Goal: Book appointment/travel/reservation

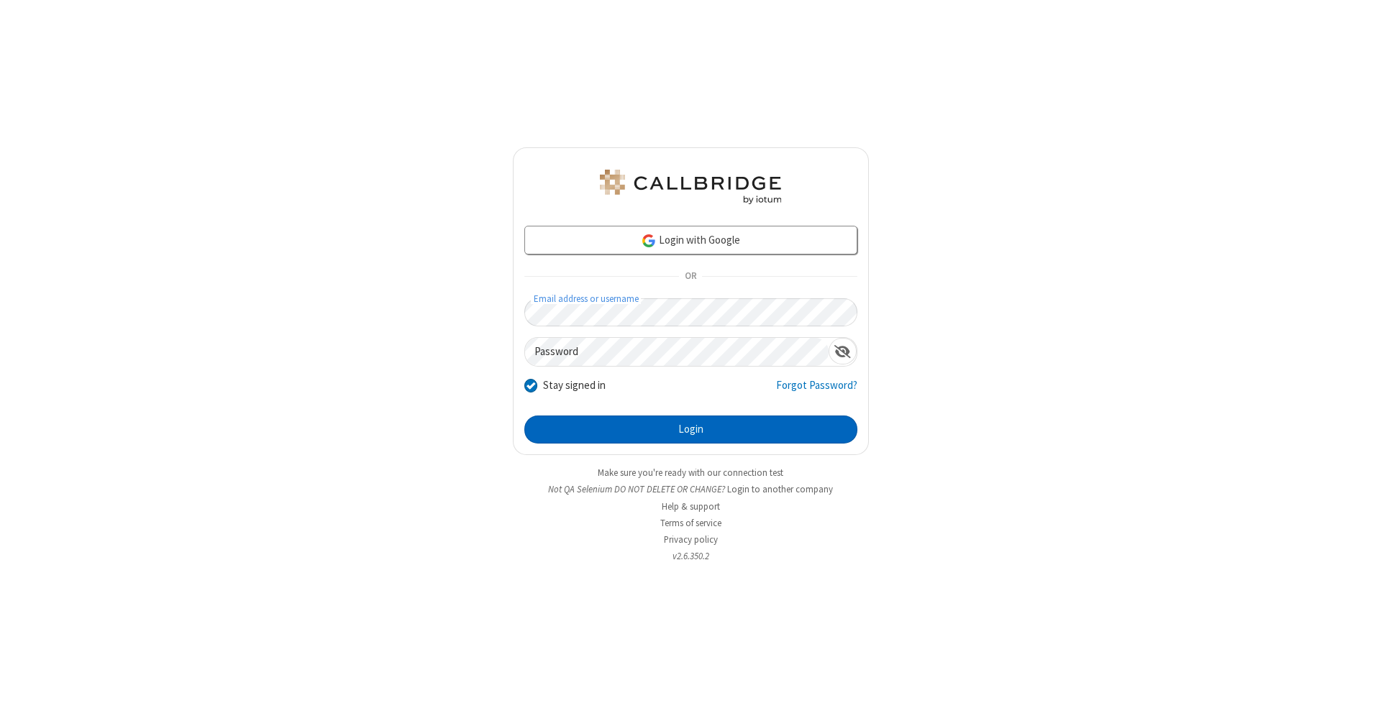
click at [690, 430] on button "Login" at bounding box center [690, 430] width 333 height 29
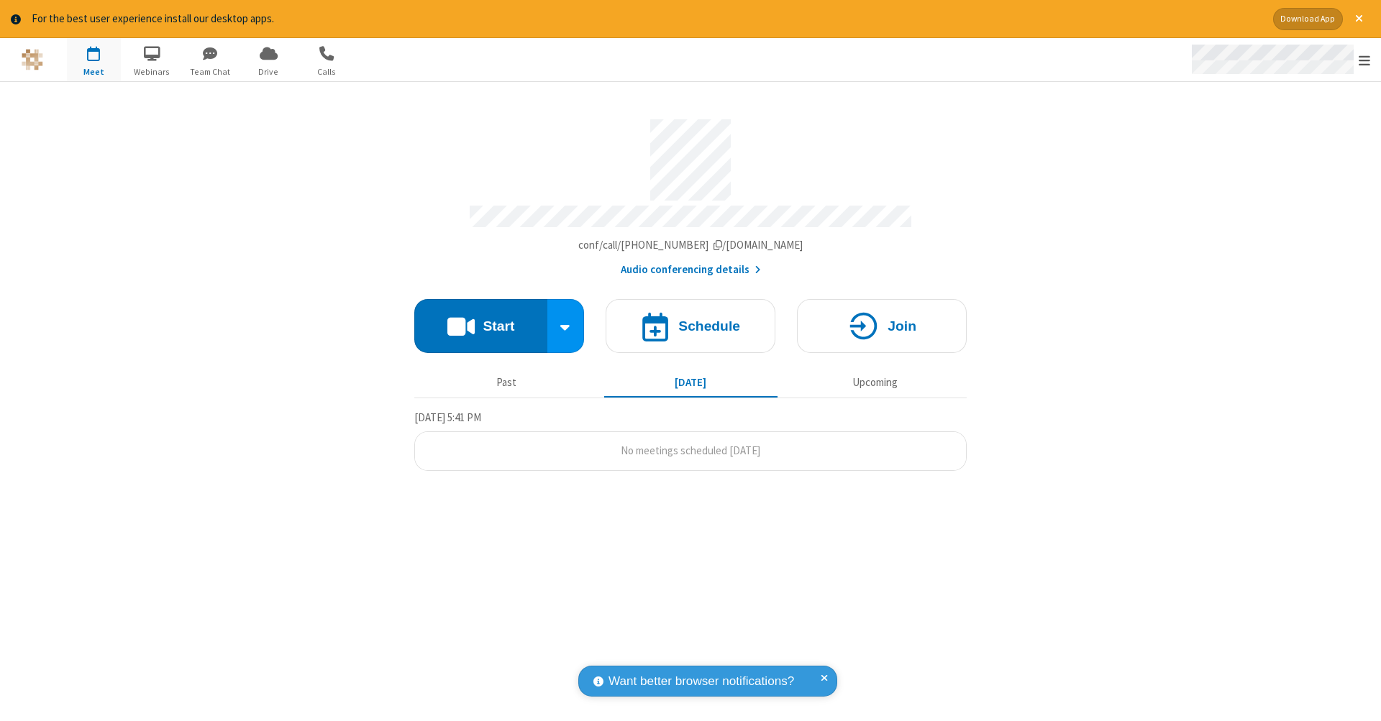
click at [1364, 60] on span "Open menu" at bounding box center [1365, 60] width 12 height 14
click at [93, 59] on span "button" at bounding box center [94, 53] width 54 height 24
click at [690, 319] on h4 "Schedule" at bounding box center [709, 326] width 62 height 14
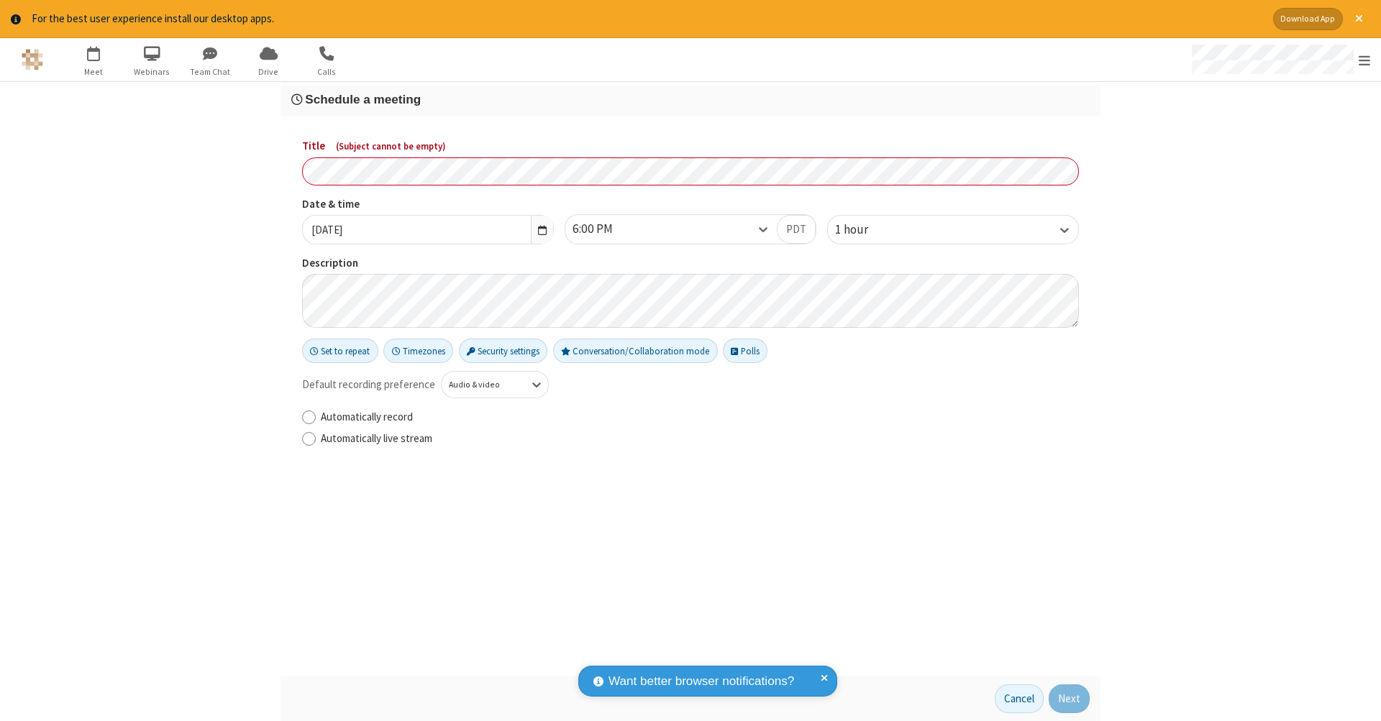
click at [690, 99] on h3 "Schedule a meeting" at bounding box center [690, 100] width 798 height 14
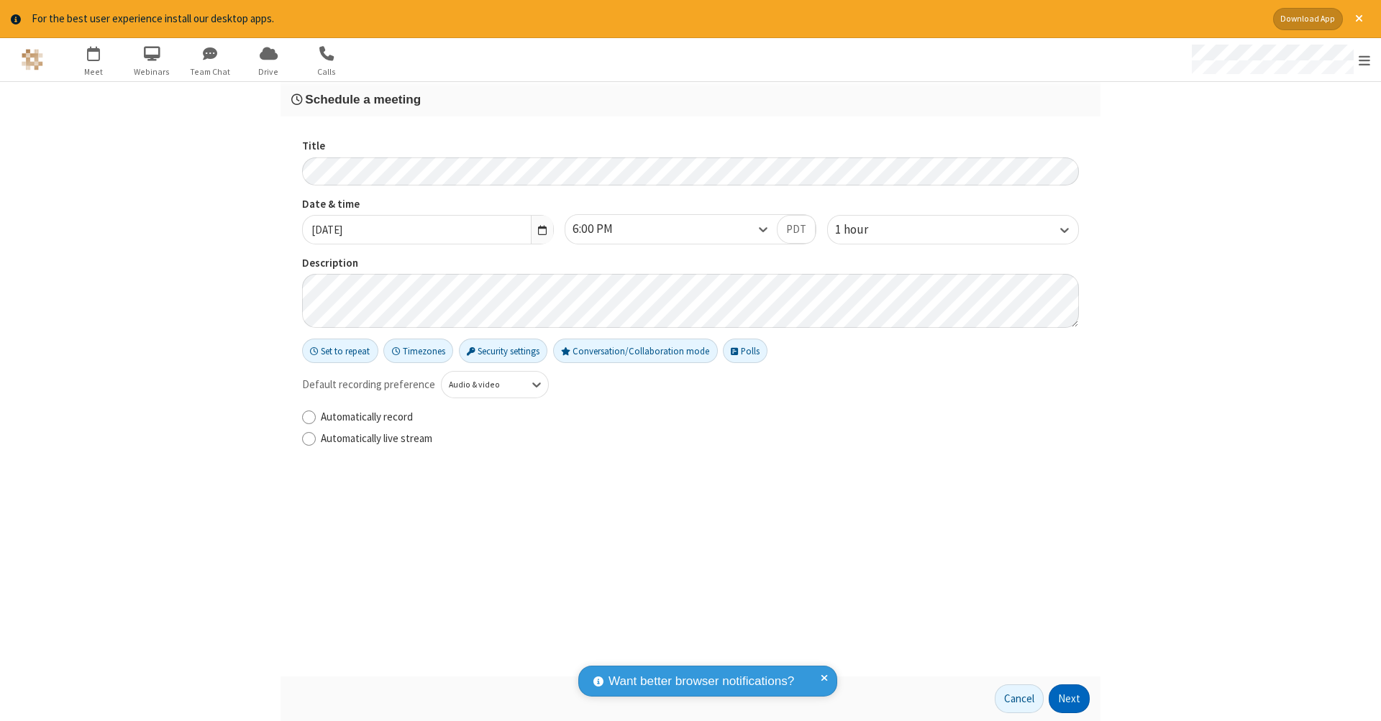
click at [1069, 699] on button "Next" at bounding box center [1069, 699] width 41 height 29
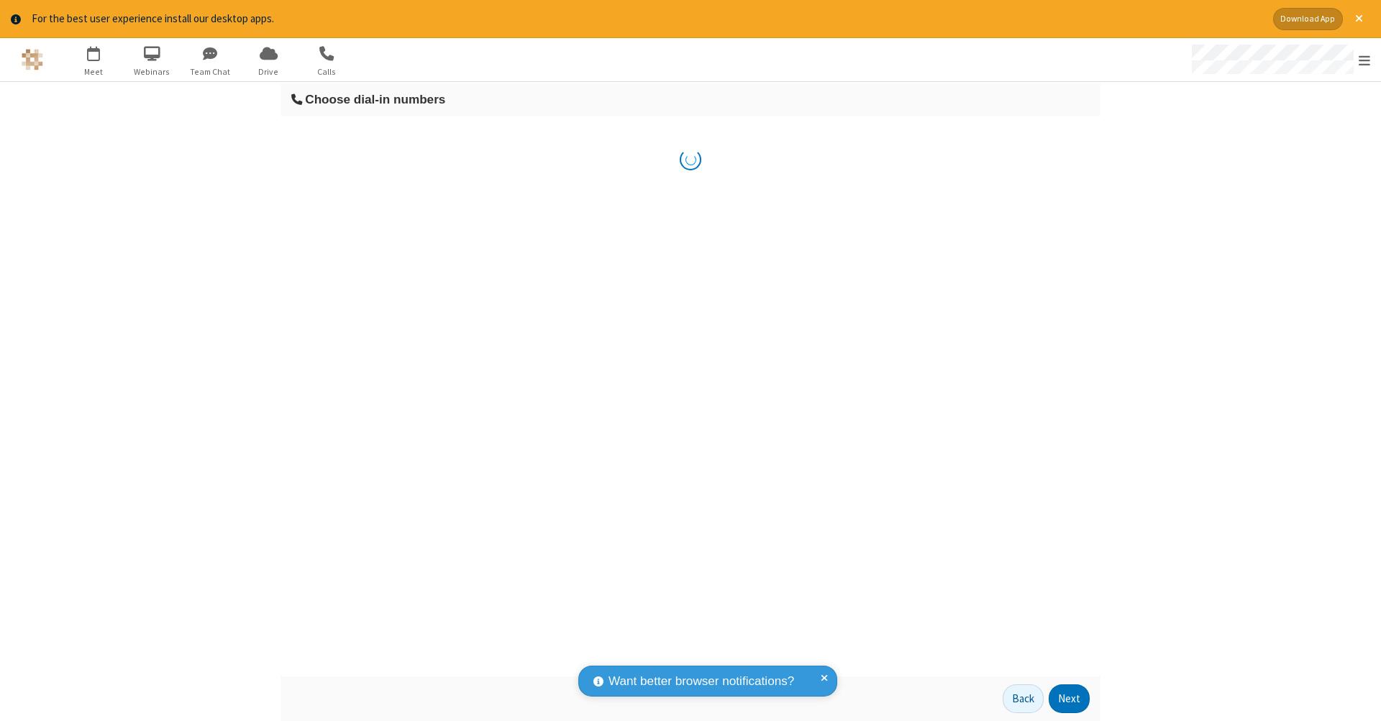
click at [1069, 699] on button "Next" at bounding box center [1069, 699] width 41 height 29
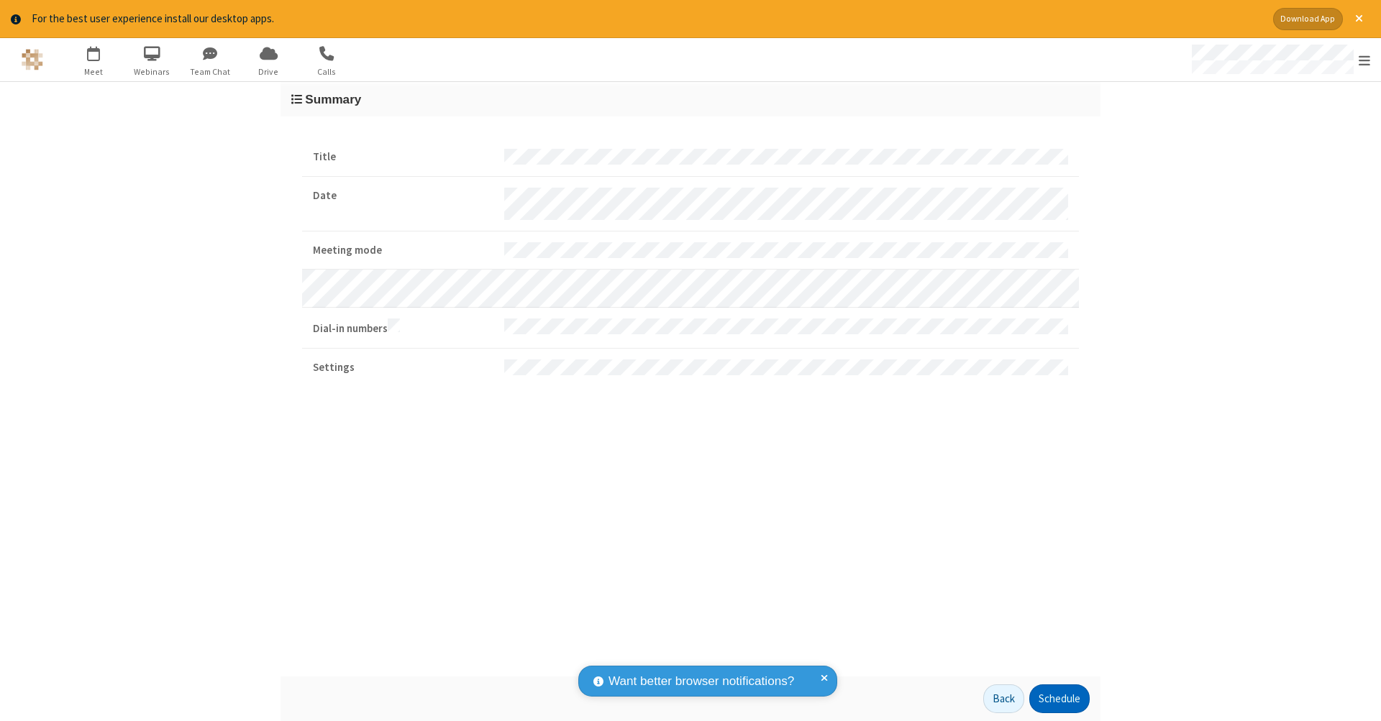
click at [1059, 699] on button "Schedule" at bounding box center [1059, 699] width 60 height 29
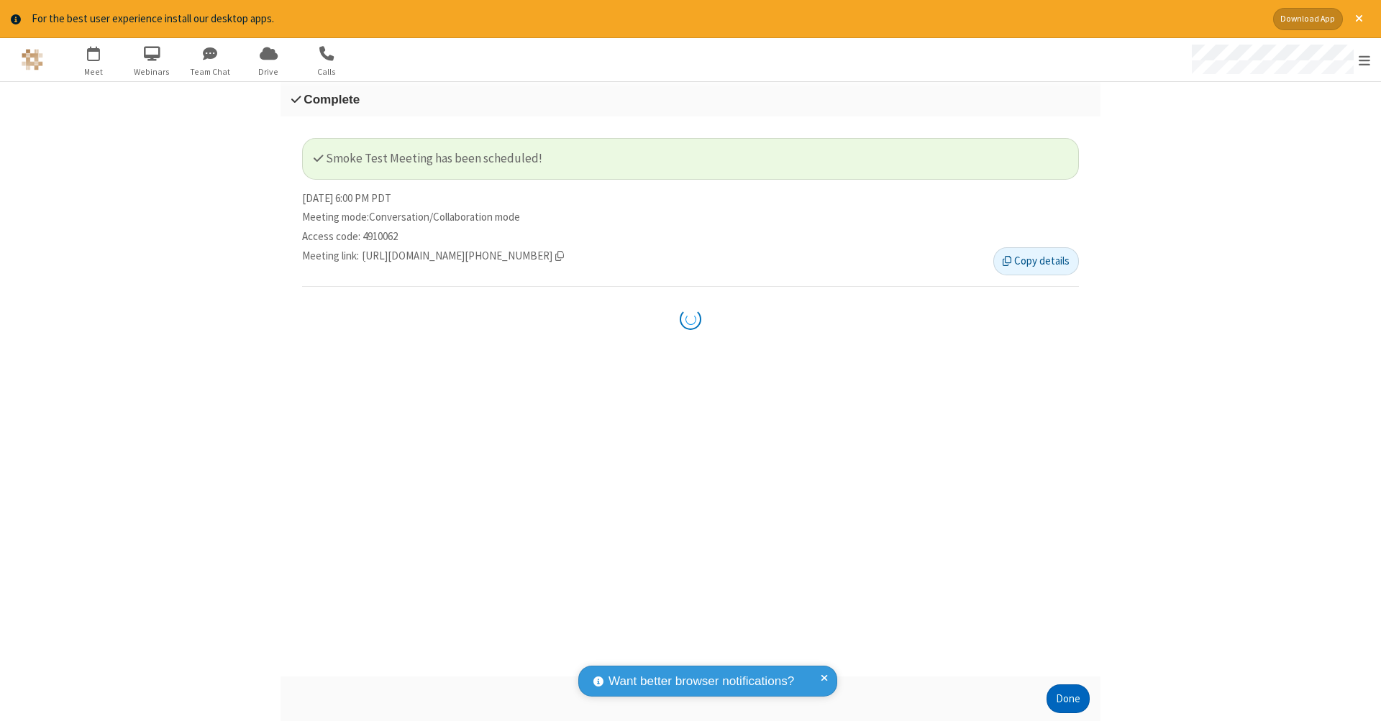
click at [1068, 699] on button "Done" at bounding box center [1067, 699] width 43 height 29
